Goal: Transaction & Acquisition: Purchase product/service

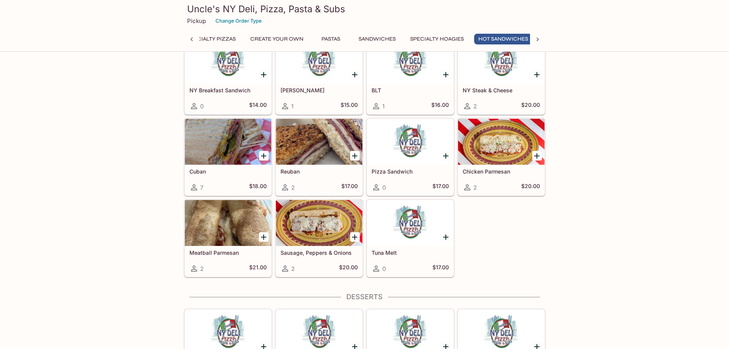
scroll to position [0, 113]
click at [216, 138] on div at bounding box center [228, 142] width 86 height 46
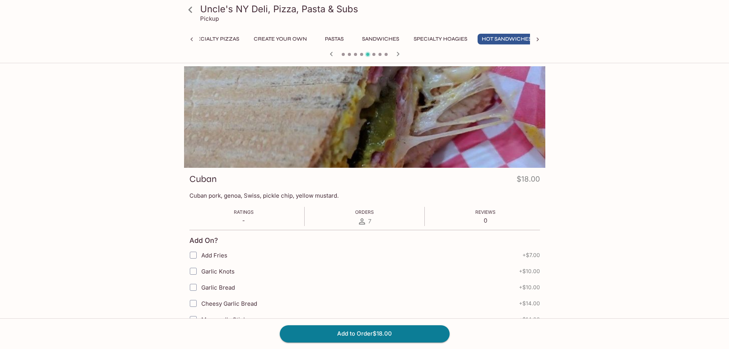
scroll to position [0, 113]
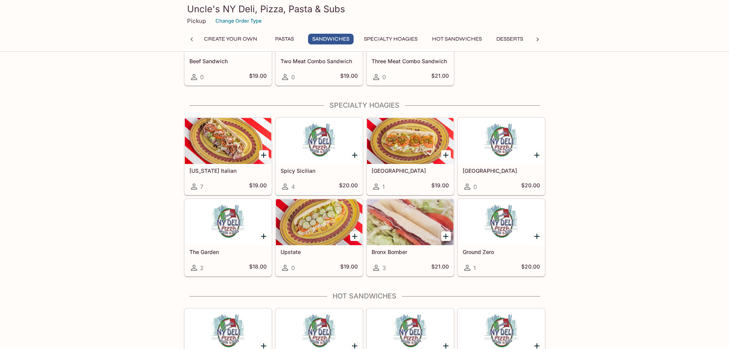
scroll to position [1032, 0]
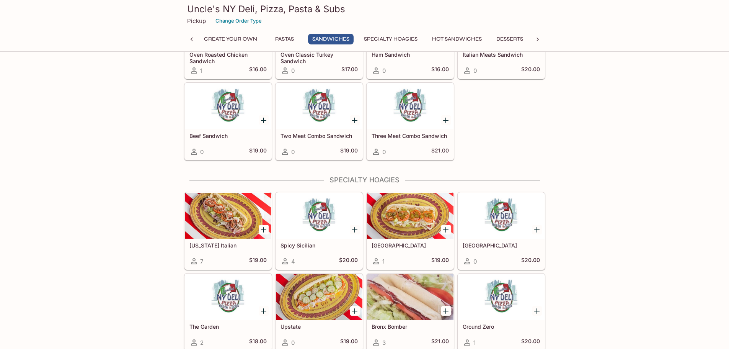
click at [250, 218] on div at bounding box center [228, 216] width 86 height 46
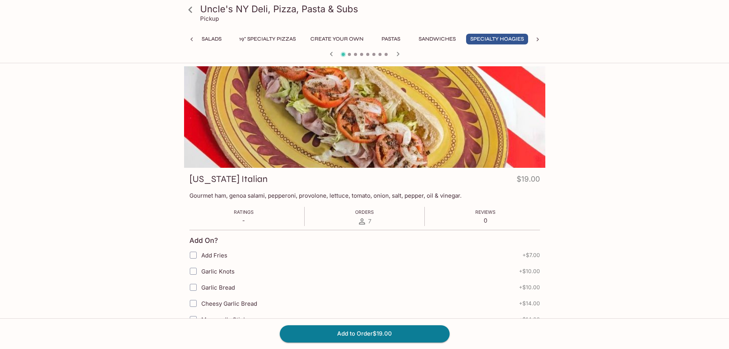
click at [394, 53] on icon "button" at bounding box center [397, 53] width 9 height 9
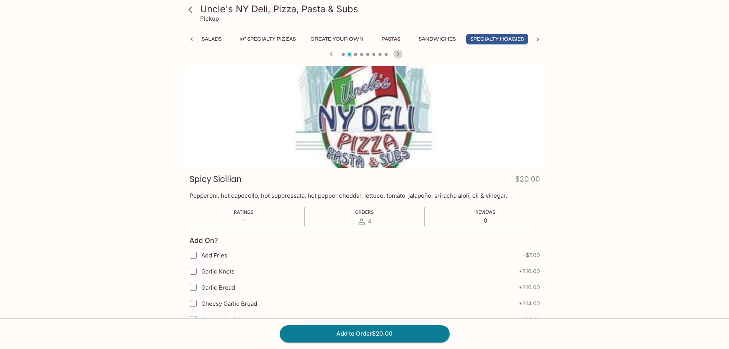
click at [395, 53] on icon "button" at bounding box center [397, 53] width 9 height 9
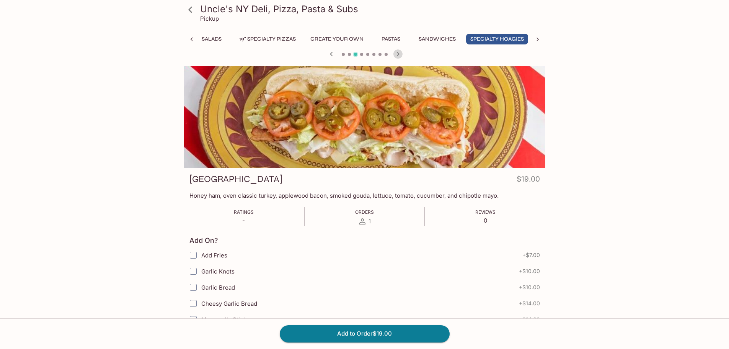
click at [397, 53] on icon "button" at bounding box center [397, 53] width 9 height 9
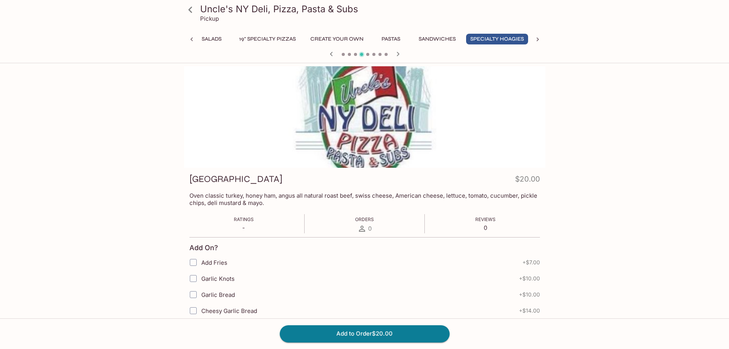
click at [397, 54] on icon "button" at bounding box center [397, 53] width 9 height 9
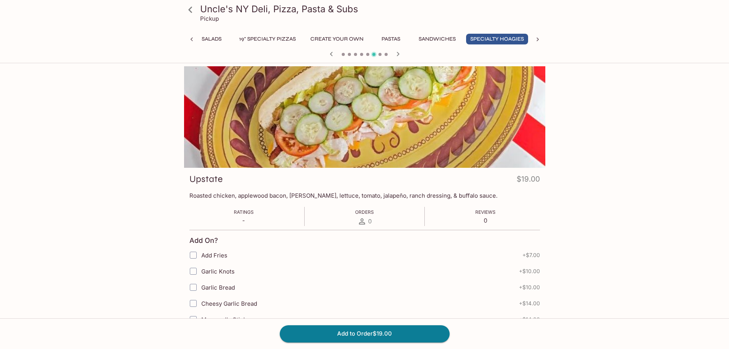
click at [397, 54] on icon "button" at bounding box center [397, 53] width 9 height 9
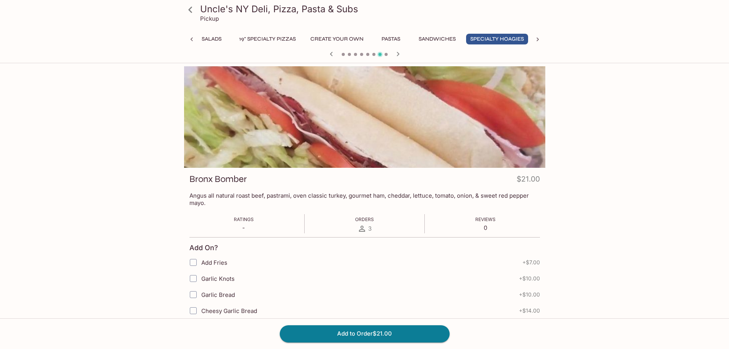
click at [397, 55] on icon "button" at bounding box center [397, 53] width 9 height 9
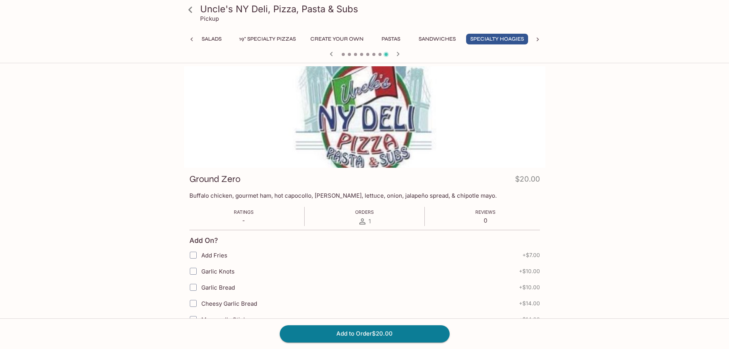
click at [333, 54] on icon "button" at bounding box center [331, 53] width 9 height 9
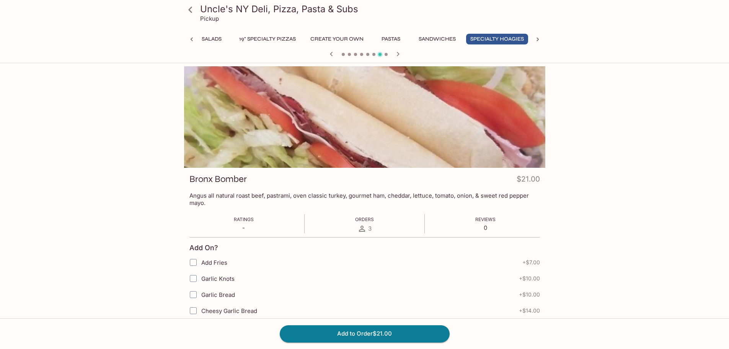
click at [332, 54] on icon "button" at bounding box center [331, 53] width 9 height 9
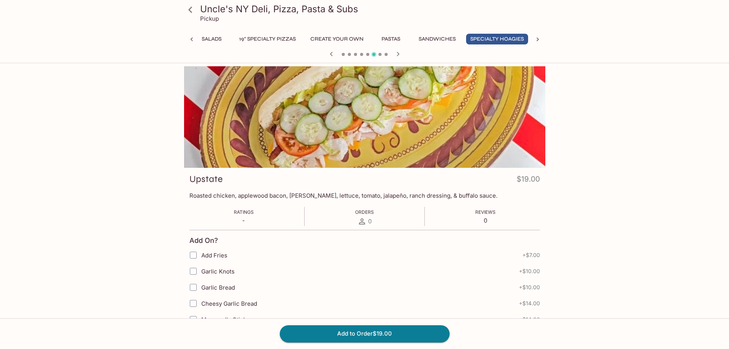
click at [332, 54] on icon "button" at bounding box center [331, 53] width 9 height 9
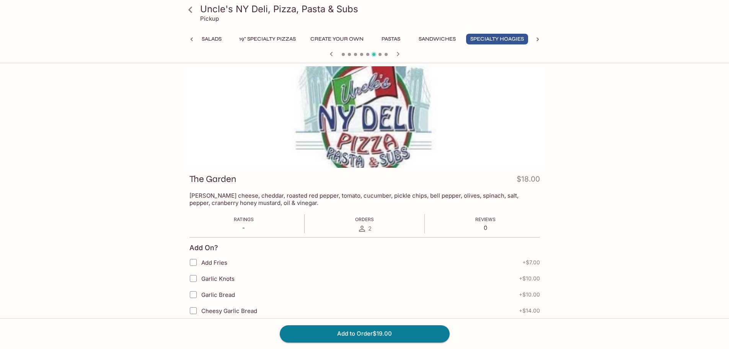
click at [332, 54] on icon "button" at bounding box center [331, 53] width 9 height 9
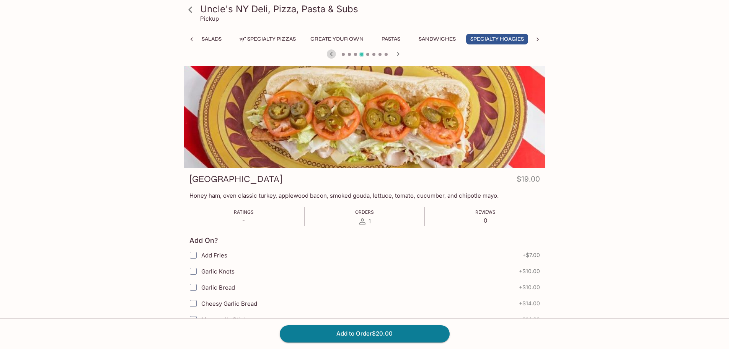
click at [332, 55] on icon "button" at bounding box center [331, 53] width 9 height 9
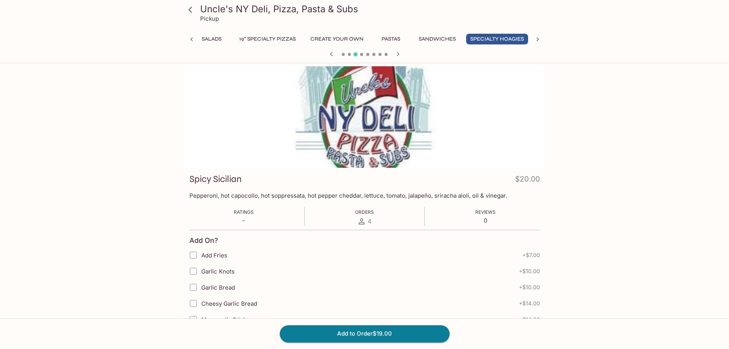
click at [332, 55] on icon "button" at bounding box center [331, 53] width 9 height 9
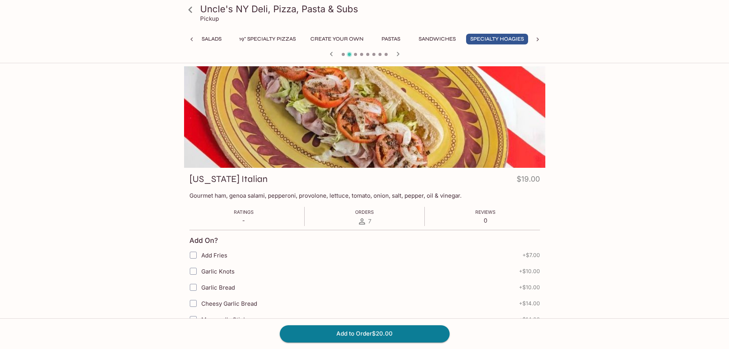
click at [332, 55] on icon "button" at bounding box center [331, 53] width 9 height 9
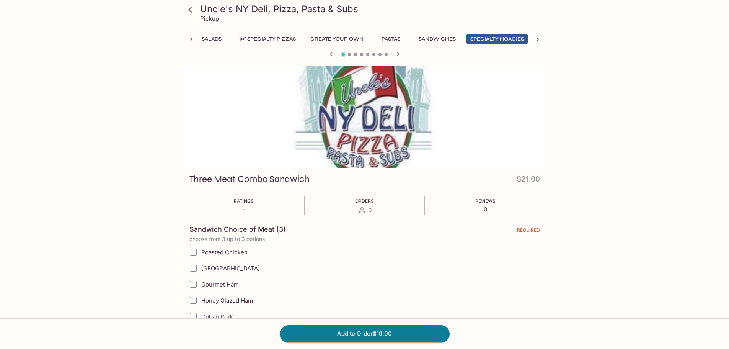
click at [332, 55] on icon "button" at bounding box center [331, 53] width 9 height 9
click at [332, 55] on icon "button" at bounding box center [334, 53] width 9 height 9
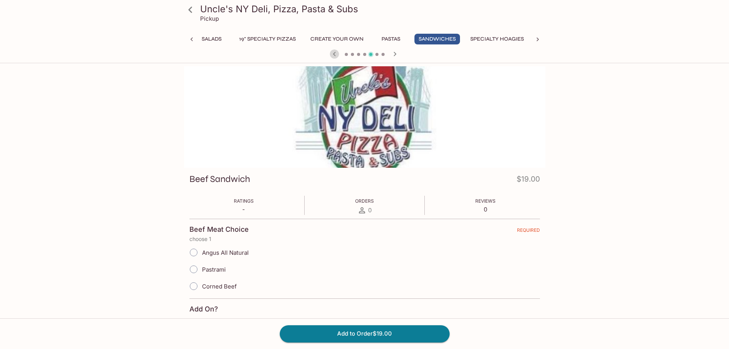
click at [332, 57] on icon "button" at bounding box center [334, 53] width 9 height 9
click at [332, 58] on icon "button" at bounding box center [334, 53] width 9 height 9
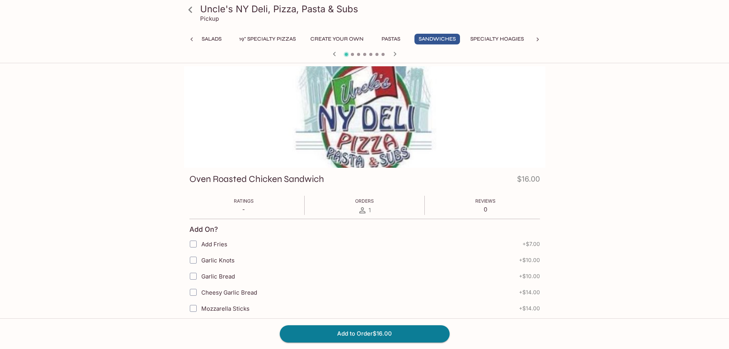
click at [332, 58] on icon "button" at bounding box center [334, 53] width 9 height 9
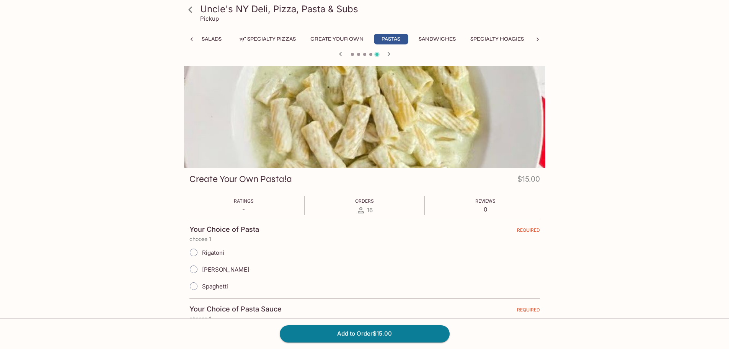
click at [332, 58] on div at bounding box center [364, 54] width 367 height 11
click at [344, 54] on icon "button" at bounding box center [340, 53] width 9 height 9
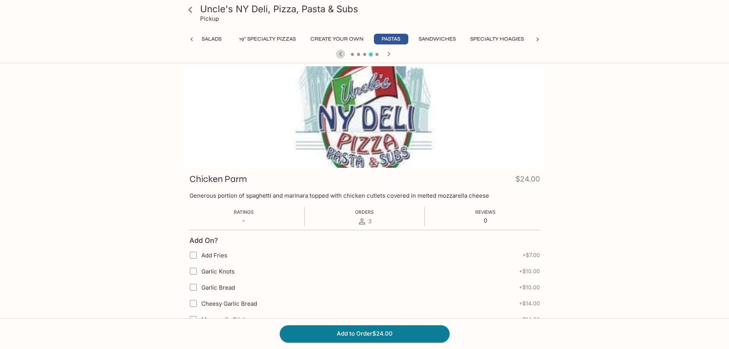
click at [344, 54] on icon "button" at bounding box center [340, 53] width 9 height 9
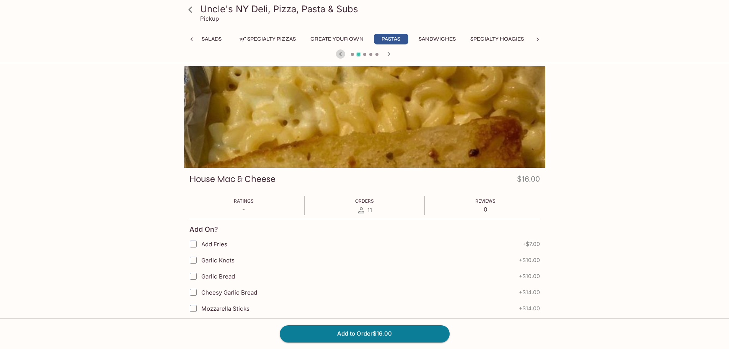
click at [344, 54] on icon "button" at bounding box center [340, 53] width 9 height 9
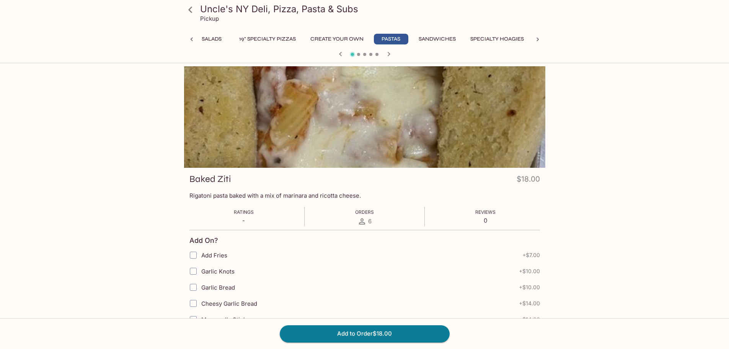
click at [344, 54] on icon "button" at bounding box center [340, 53] width 9 height 9
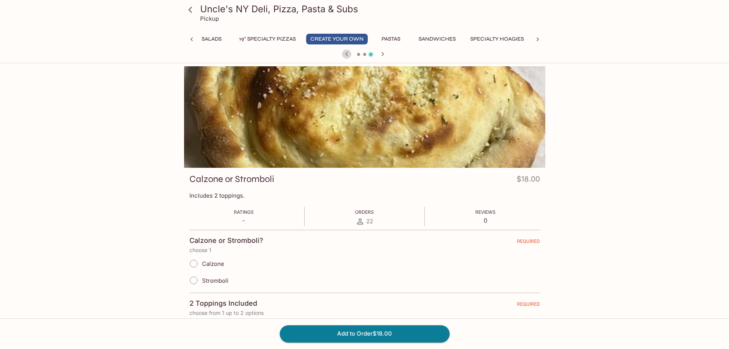
click at [350, 54] on icon "button" at bounding box center [346, 53] width 9 height 9
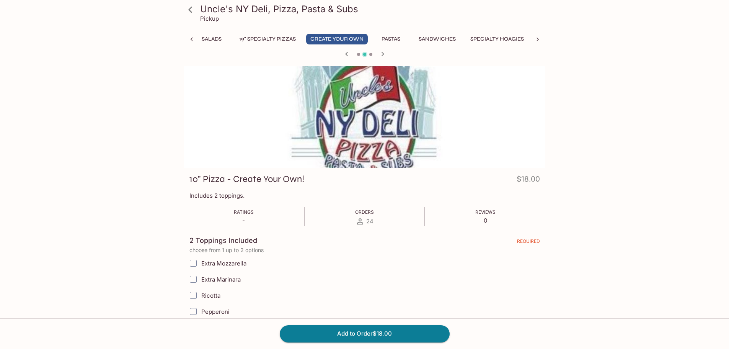
click at [350, 54] on icon "button" at bounding box center [346, 53] width 9 height 9
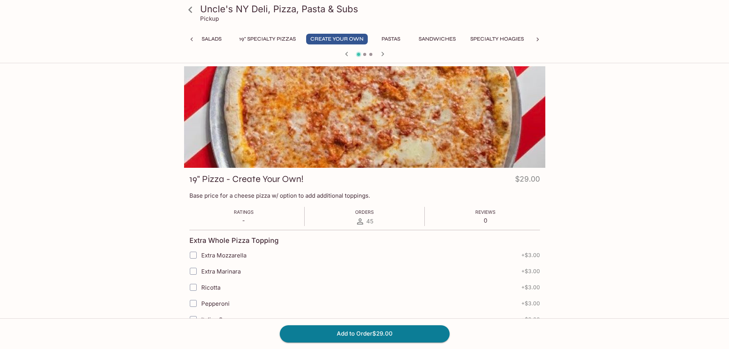
click at [347, 52] on icon "button" at bounding box center [346, 54] width 3 height 4
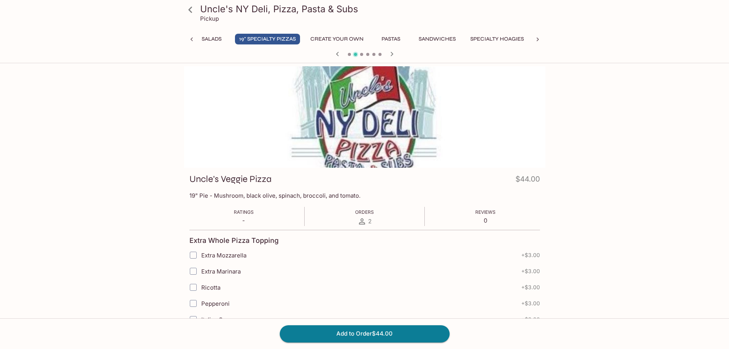
click at [395, 51] on icon "button" at bounding box center [391, 53] width 9 height 9
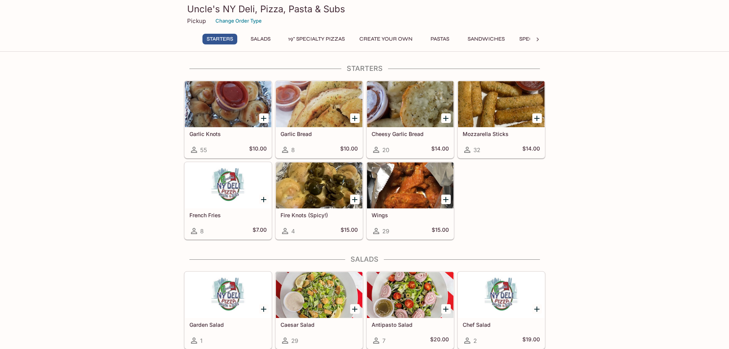
click at [379, 187] on div at bounding box center [410, 185] width 86 height 46
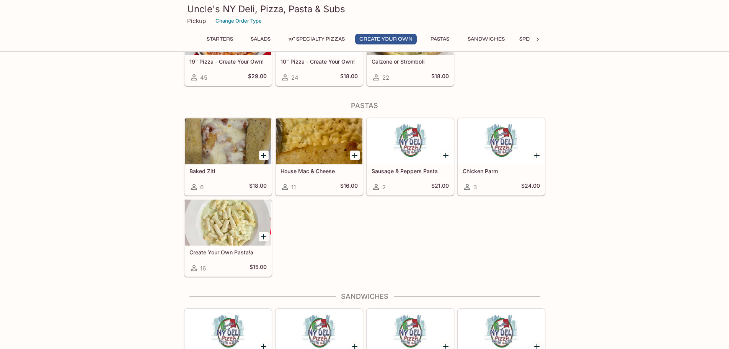
scroll to position [727, 0]
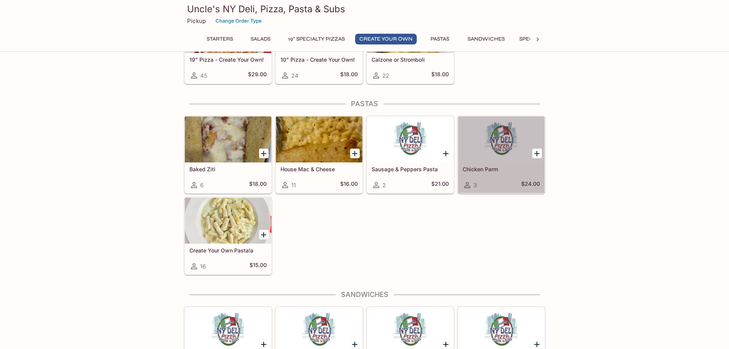
click at [502, 166] on h5 "Chicken Parm" at bounding box center [501, 169] width 77 height 7
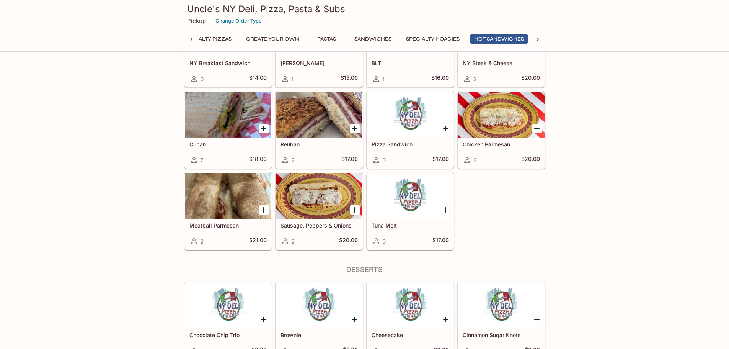
scroll to position [1355, 0]
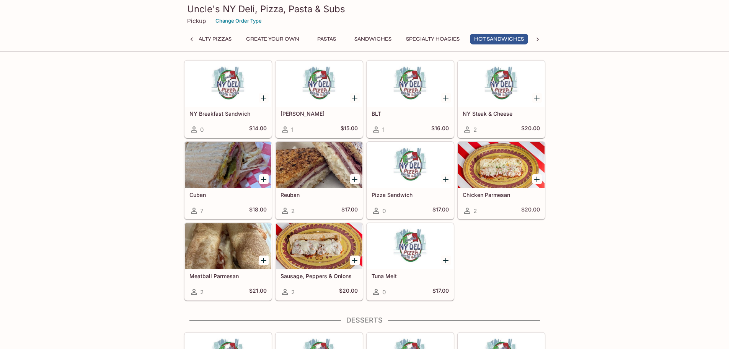
click at [319, 162] on div at bounding box center [319, 165] width 86 height 46
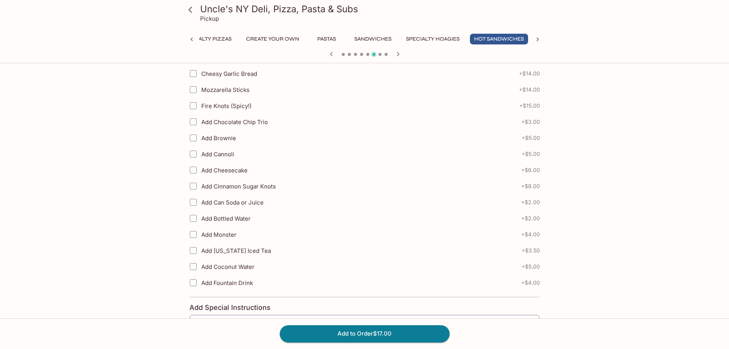
scroll to position [309, 0]
